Goal: Task Accomplishment & Management: Use online tool/utility

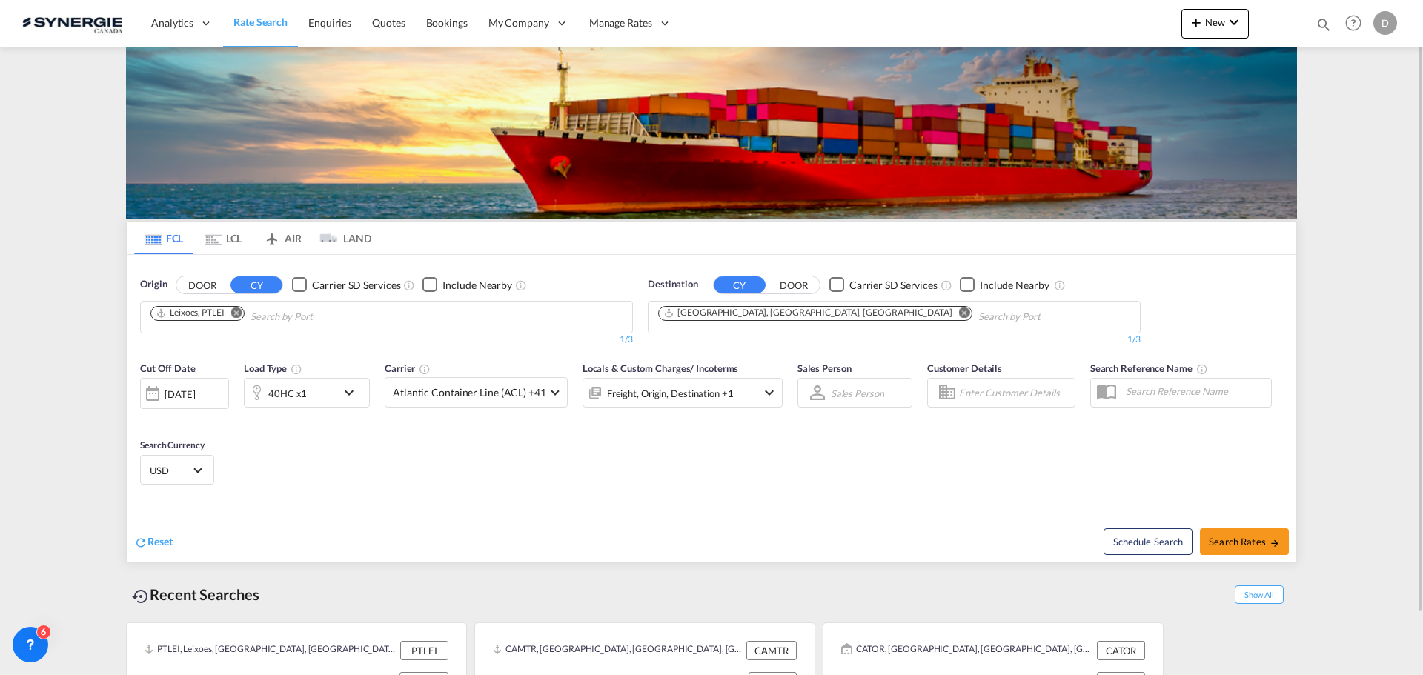
click at [253, 105] on img at bounding box center [711, 133] width 1171 height 172
click at [1207, 14] on button "New" at bounding box center [1214, 24] width 67 height 30
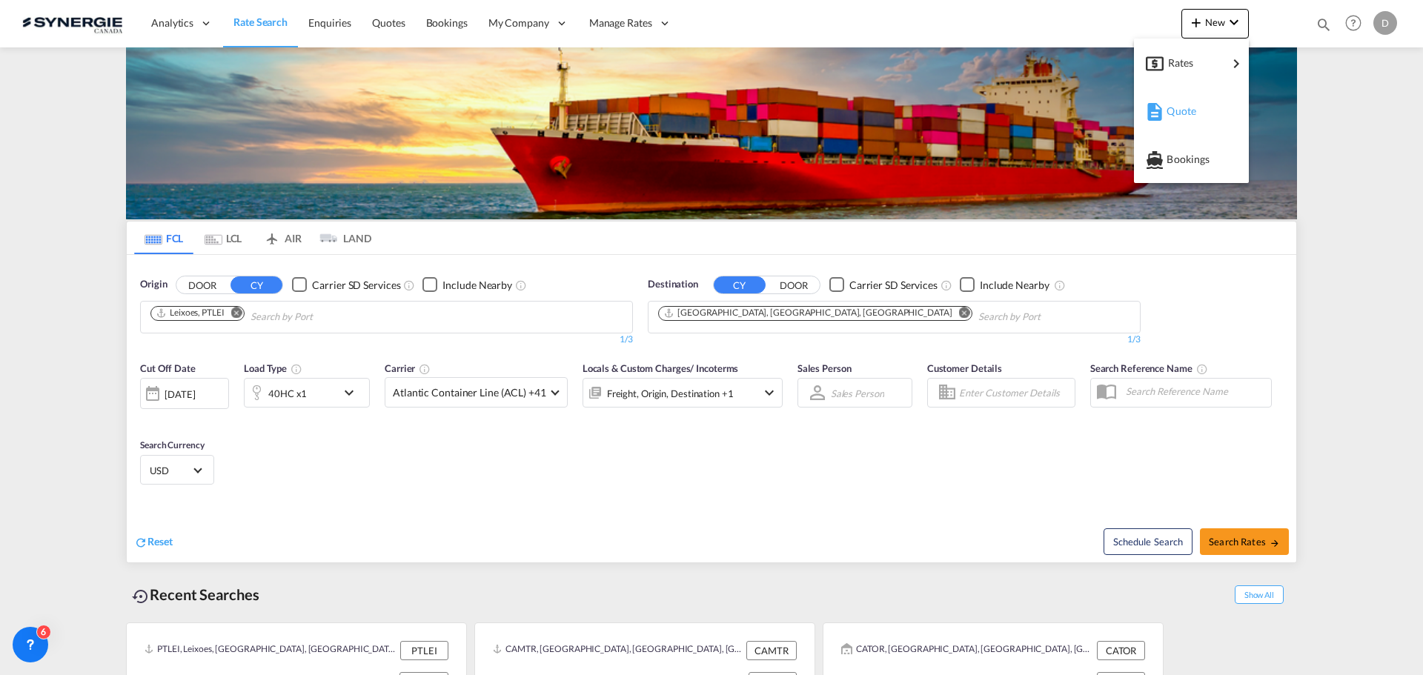
click at [1182, 115] on span "Quote" at bounding box center [1175, 111] width 16 height 30
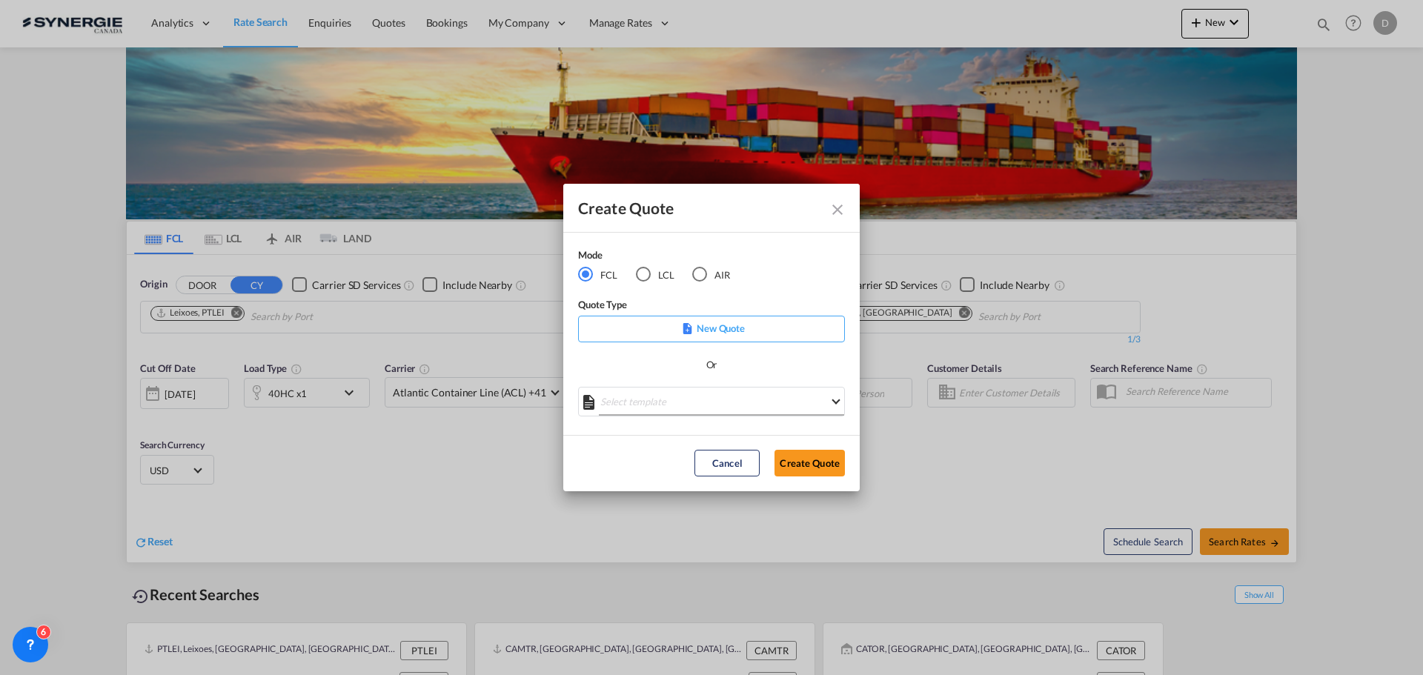
click at [746, 405] on md-select "Select template *NEW* FCL FREEHAND / DAP [PERSON_NAME] | [DATE] *NEW* Import FC…" at bounding box center [711, 402] width 267 height 30
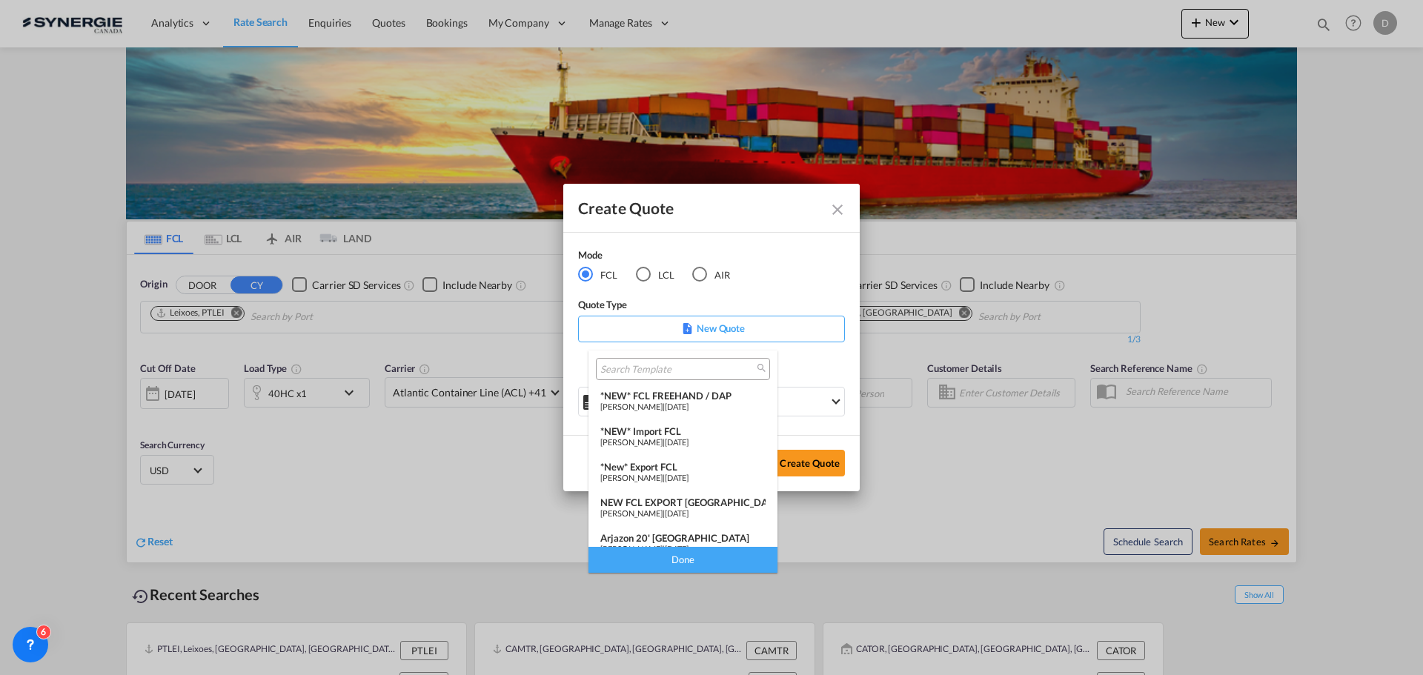
click at [677, 502] on div "NEW FCL EXPORT [GEOGRAPHIC_DATA]" at bounding box center [682, 503] width 165 height 12
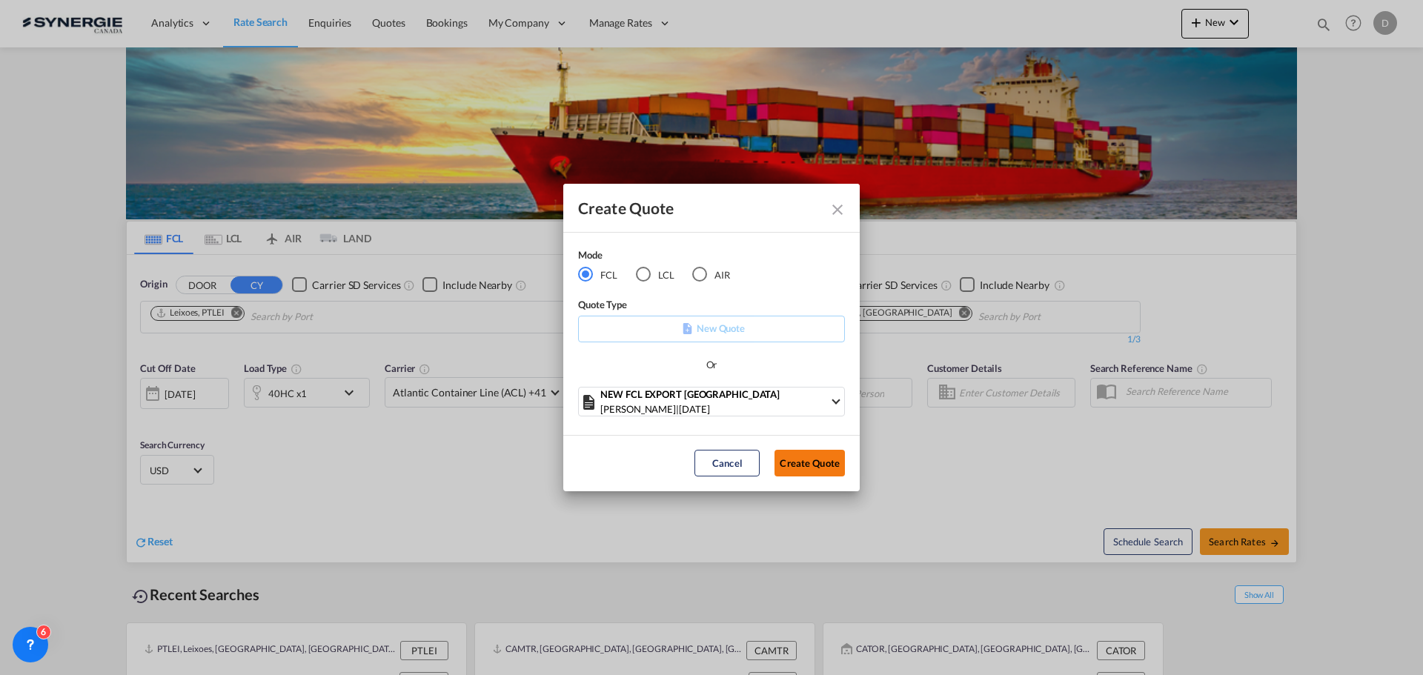
click at [816, 466] on button "Create Quote" at bounding box center [809, 463] width 70 height 27
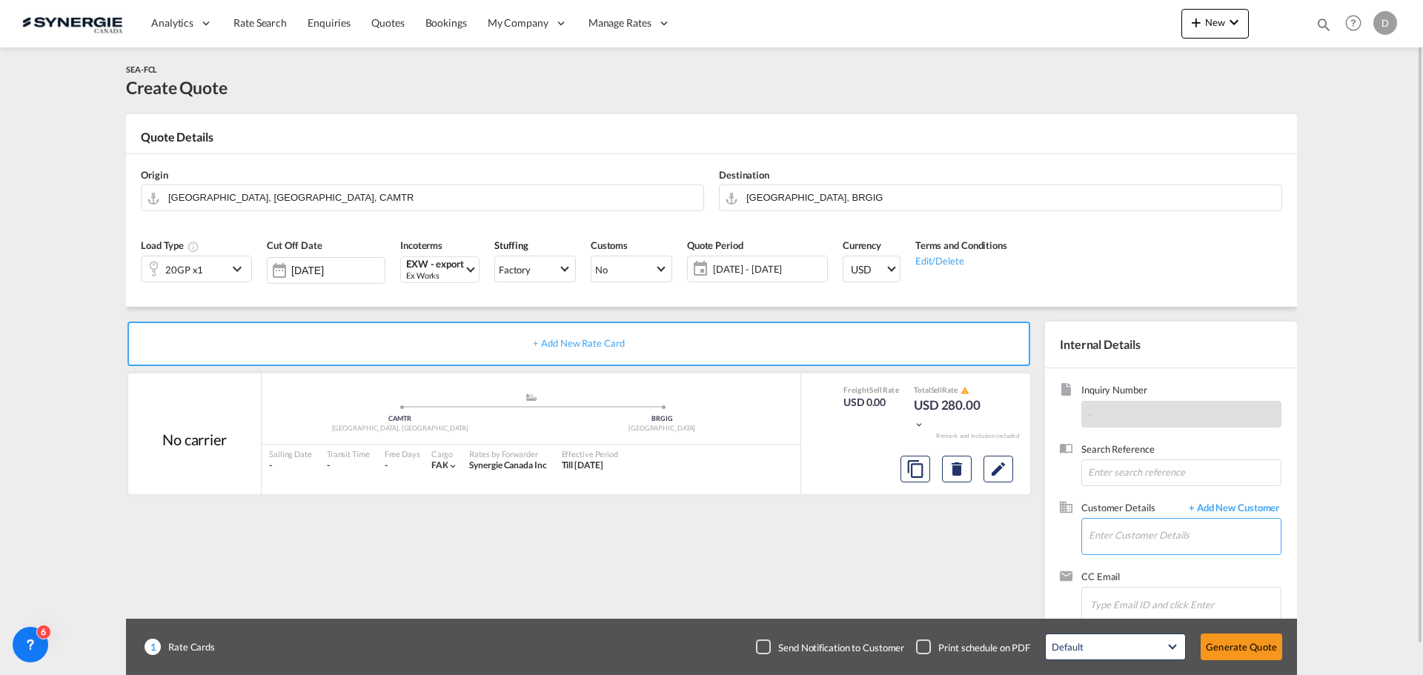
click at [1143, 531] on input "Enter Customer Details" at bounding box center [1185, 535] width 192 height 33
paste input "[EMAIL_ADDRESS][DOMAIN_NAME]"
click at [1187, 498] on div "[PERSON_NAME] [EMAIL_ADDRESS][DOMAIN_NAME] | Graco Logistics" at bounding box center [1184, 499] width 193 height 40
type input "Graco Logistics, Shirlei Munhoz, [EMAIL_ADDRESS][DOMAIN_NAME]"
click at [1268, 196] on button "Clear Input" at bounding box center [1269, 196] width 22 height 22
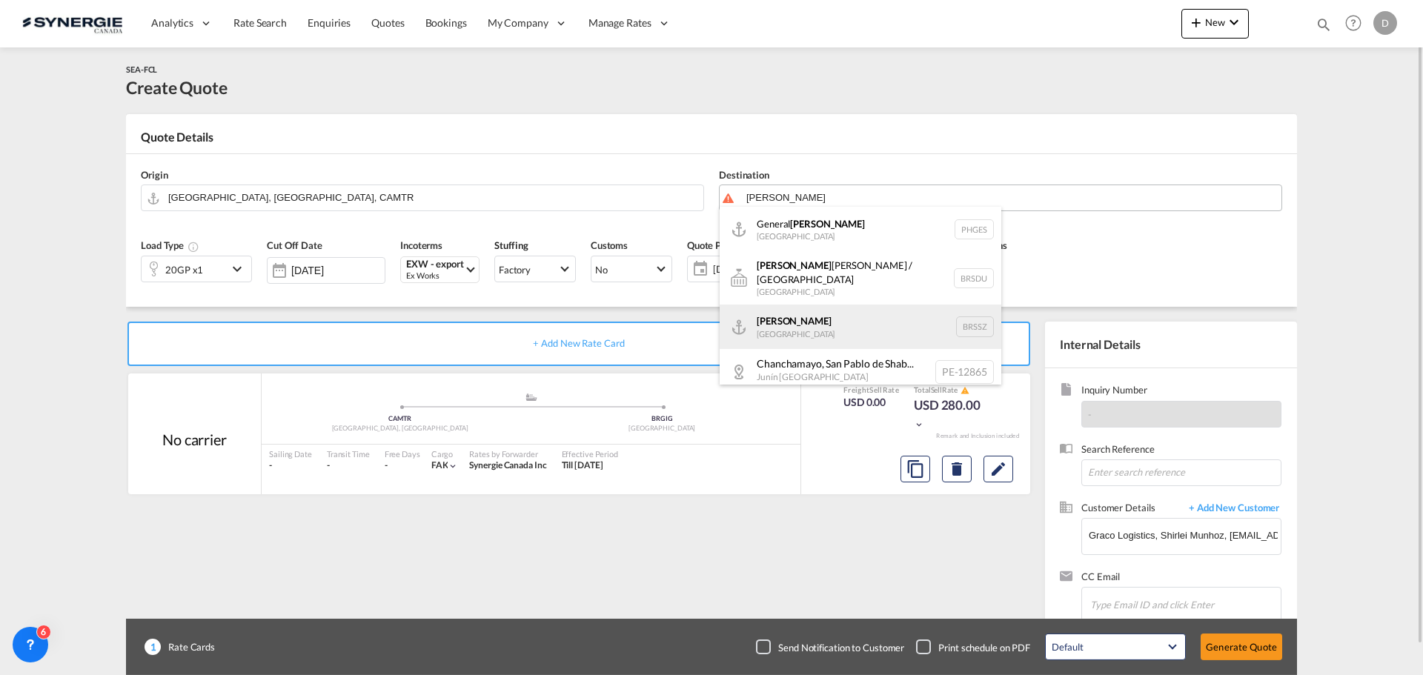
click at [812, 321] on div "[PERSON_NAME] [GEOGRAPHIC_DATA] BRSSZ" at bounding box center [861, 327] width 282 height 44
type input "[PERSON_NAME], BRSSZ"
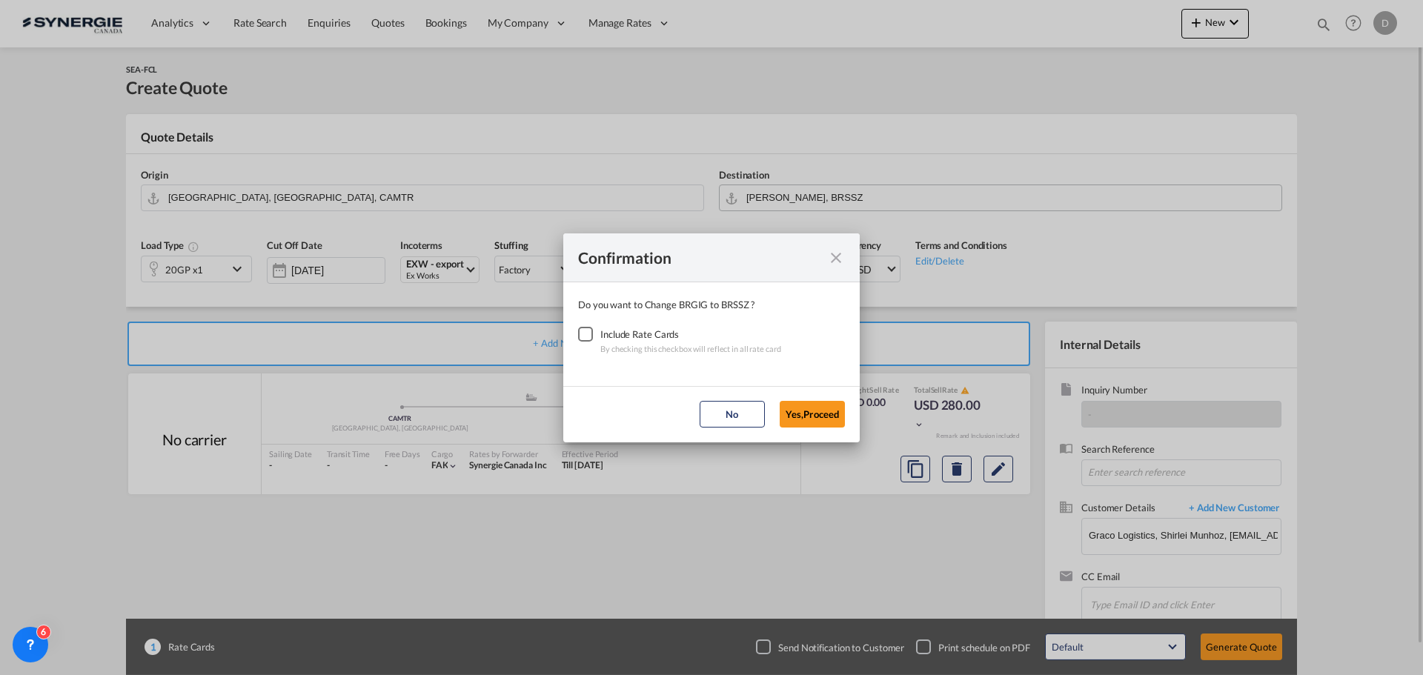
click at [590, 339] on div "Checkbox No Ink" at bounding box center [585, 334] width 15 height 15
click at [814, 418] on button "Yes,Proceed" at bounding box center [812, 414] width 65 height 27
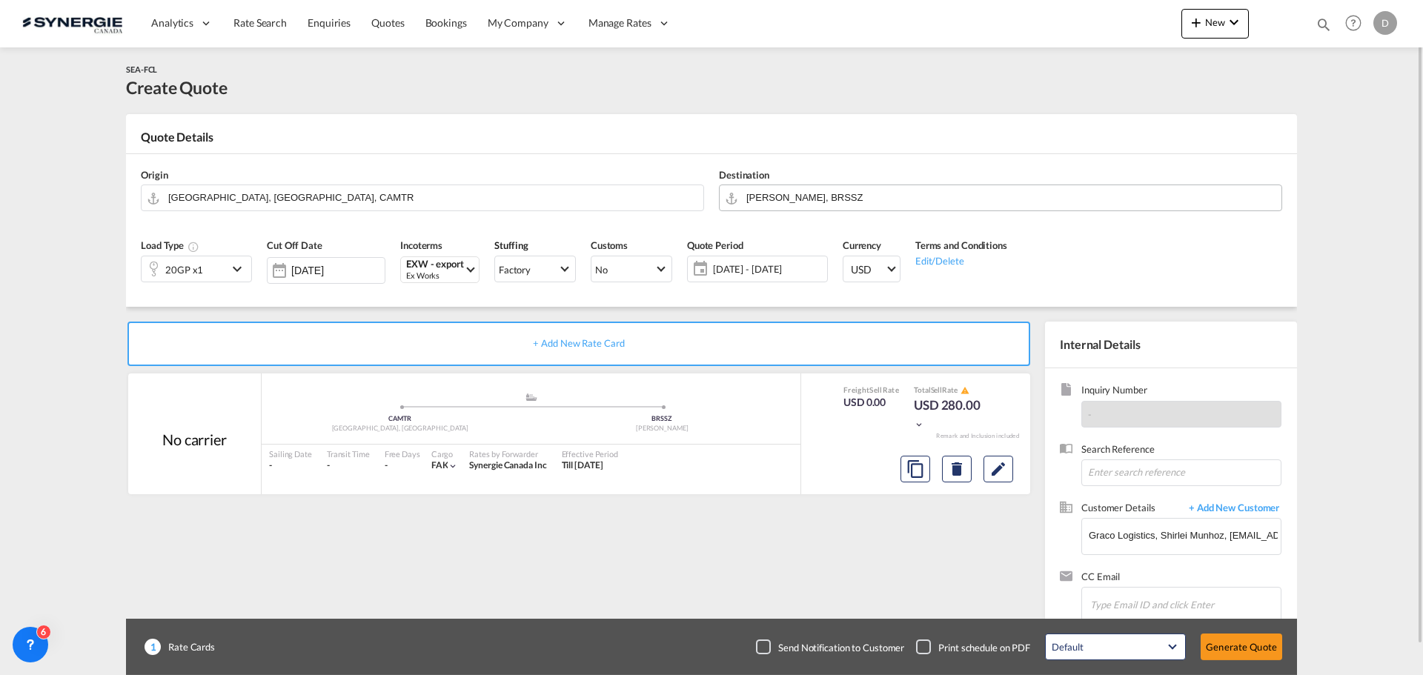
click at [239, 264] on md-icon "icon-chevron-down" at bounding box center [239, 269] width 22 height 18
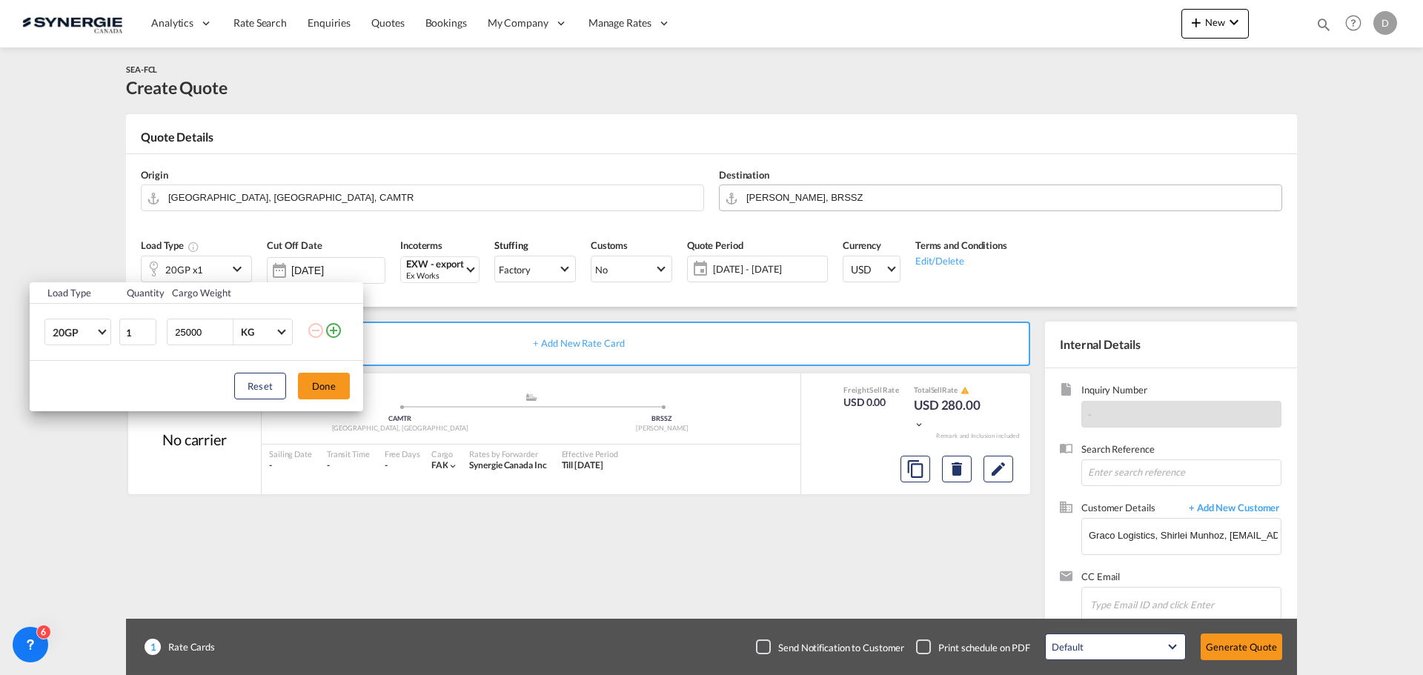
click at [340, 333] on md-icon "icon-plus-circle-outline" at bounding box center [334, 331] width 18 height 18
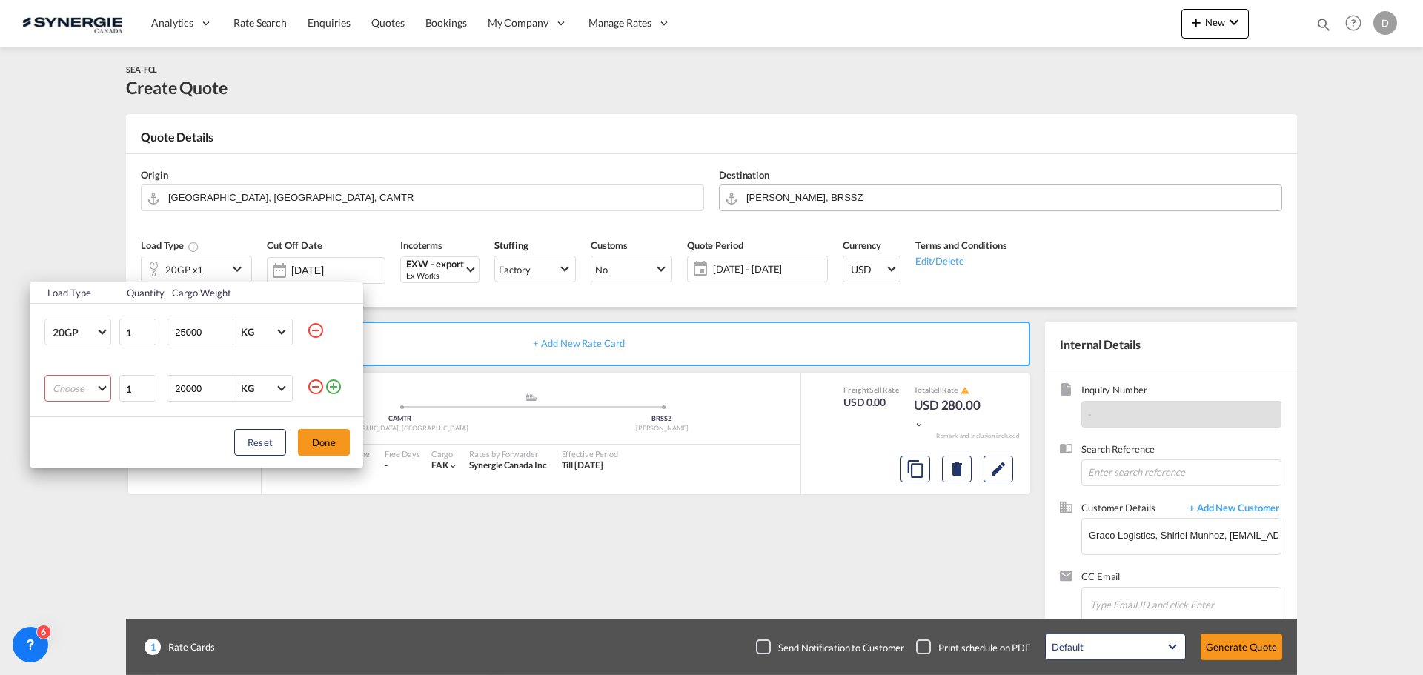
click at [194, 336] on input "25000" at bounding box center [202, 331] width 59 height 25
click at [194, 335] on input "25000" at bounding box center [202, 331] width 59 height 25
type input "20000"
click at [102, 388] on md-select "Choose 20GP 40GP 40HC 45HC 20RE 40RE 40HR 20OT 40OT 20FR 40FR 40NR 20NR 45S 20T…" at bounding box center [77, 388] width 67 height 27
click at [80, 460] on md-option "40HC" at bounding box center [91, 460] width 101 height 36
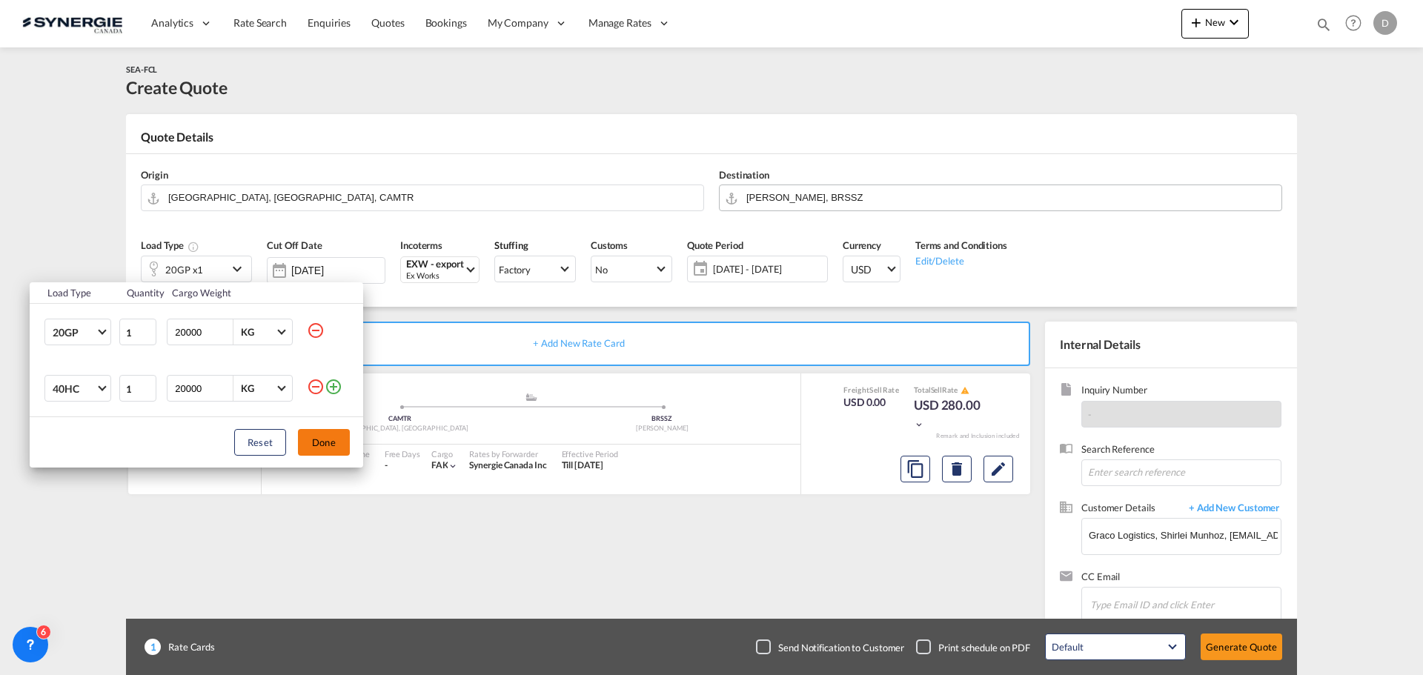
click at [344, 448] on button "Done" at bounding box center [324, 442] width 52 height 27
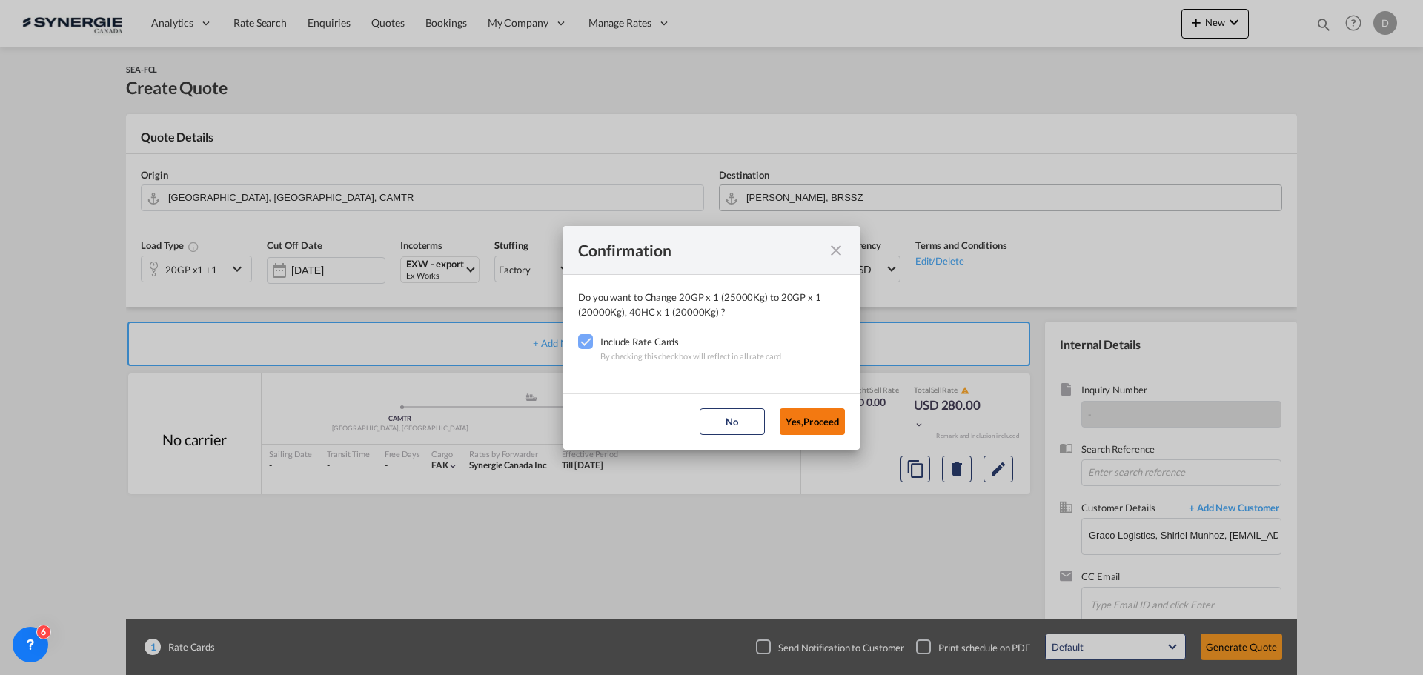
click at [815, 420] on button "Yes,Proceed" at bounding box center [812, 421] width 65 height 27
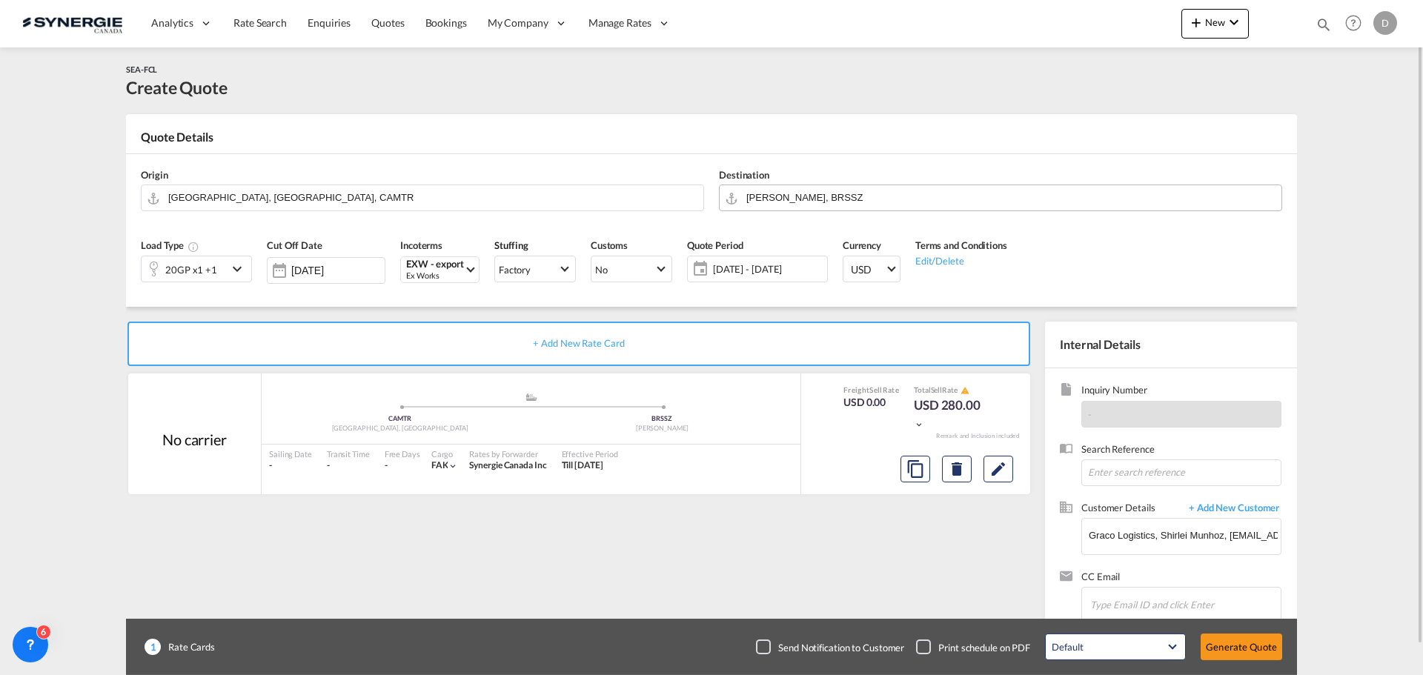
click at [744, 274] on span "[DATE] - [DATE]" at bounding box center [768, 268] width 110 height 13
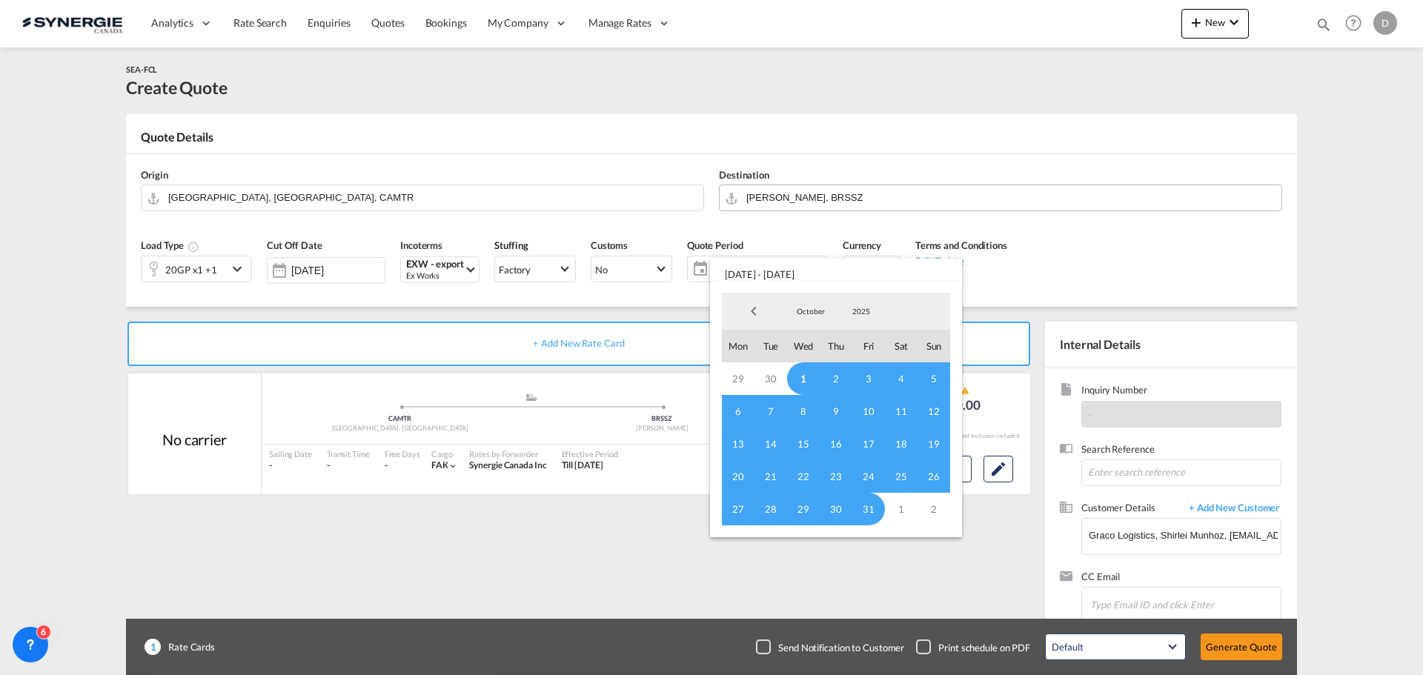
click at [803, 365] on span "1" at bounding box center [803, 378] width 33 height 33
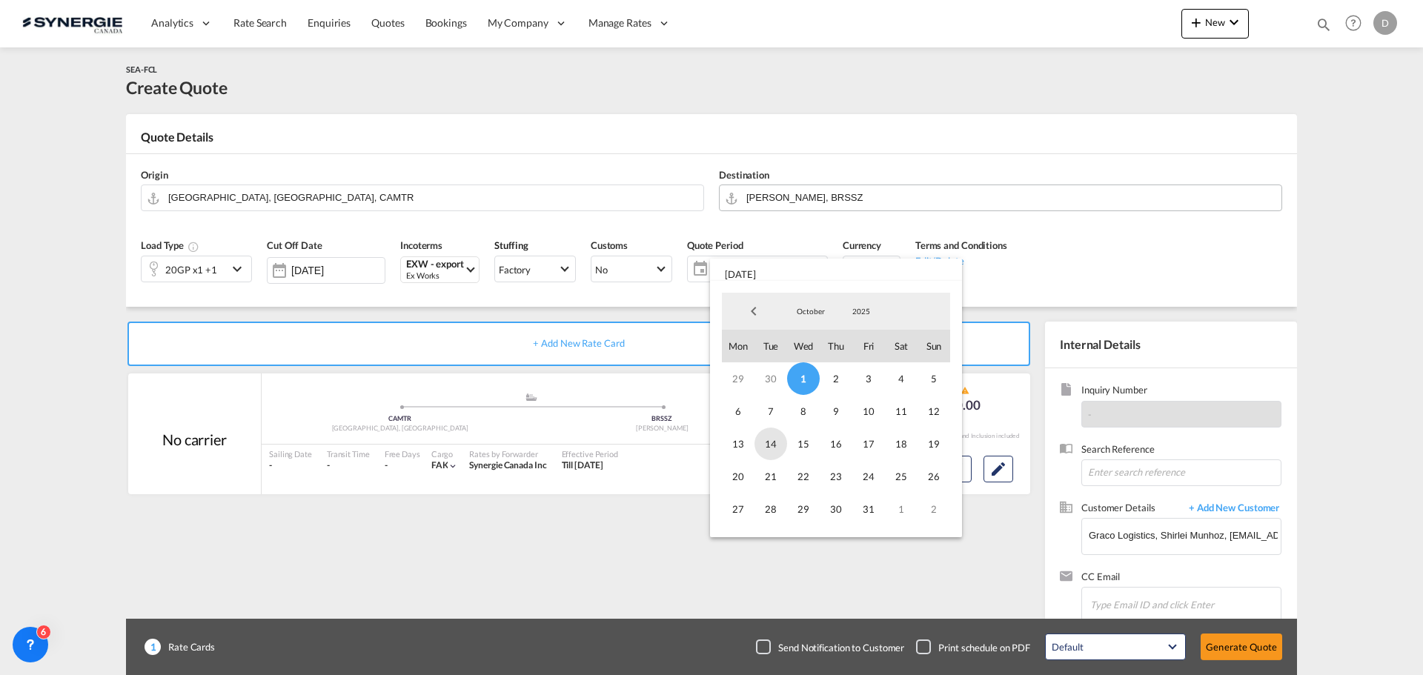
click at [769, 446] on span "14" at bounding box center [770, 444] width 33 height 33
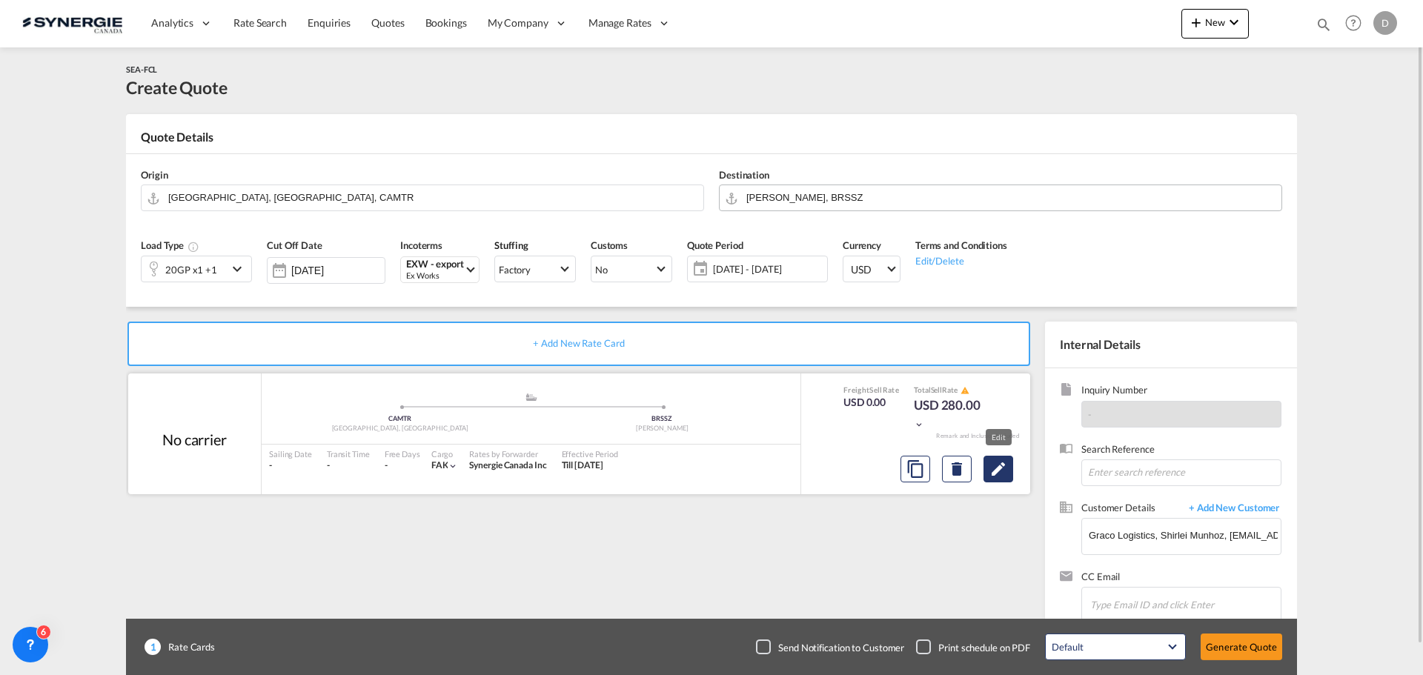
click at [999, 473] on md-icon "Edit" at bounding box center [998, 469] width 18 height 18
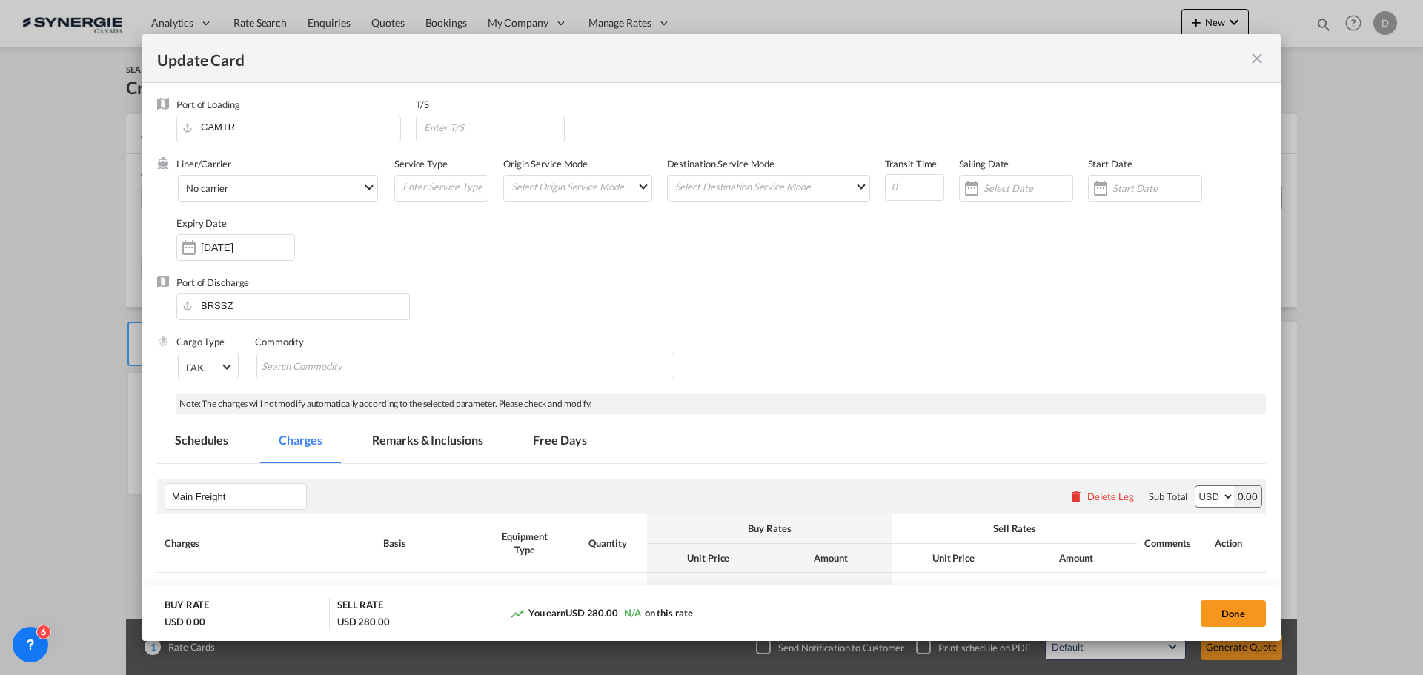
click at [1255, 55] on md-icon "icon-close fg-AAA8AD m-0 pointer" at bounding box center [1257, 59] width 18 height 18
